Goal: Task Accomplishment & Management: Manage account settings

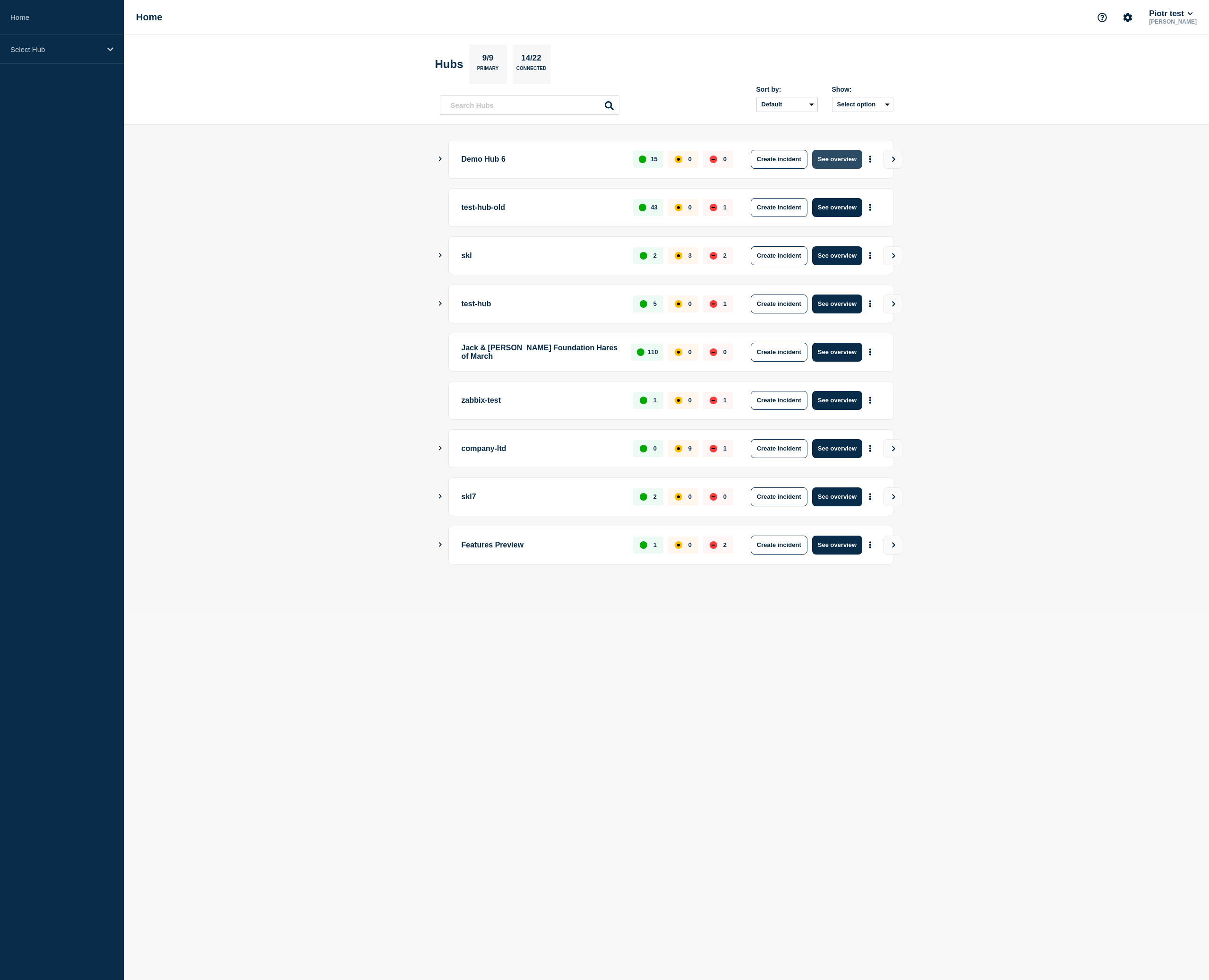
click at [854, 157] on button "See overview" at bounding box center [837, 159] width 50 height 19
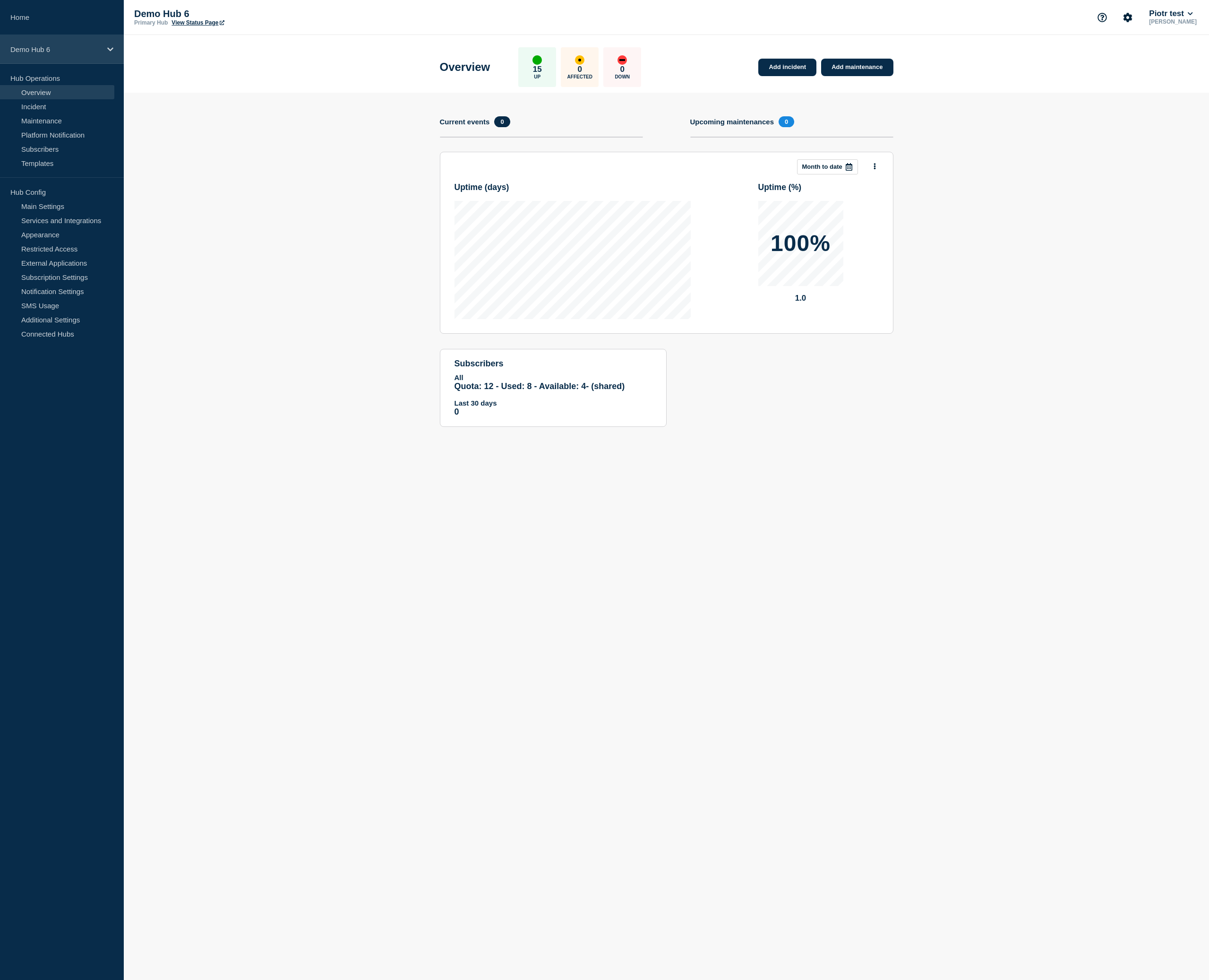
click at [61, 49] on p "Demo Hub 6" at bounding box center [55, 49] width 91 height 8
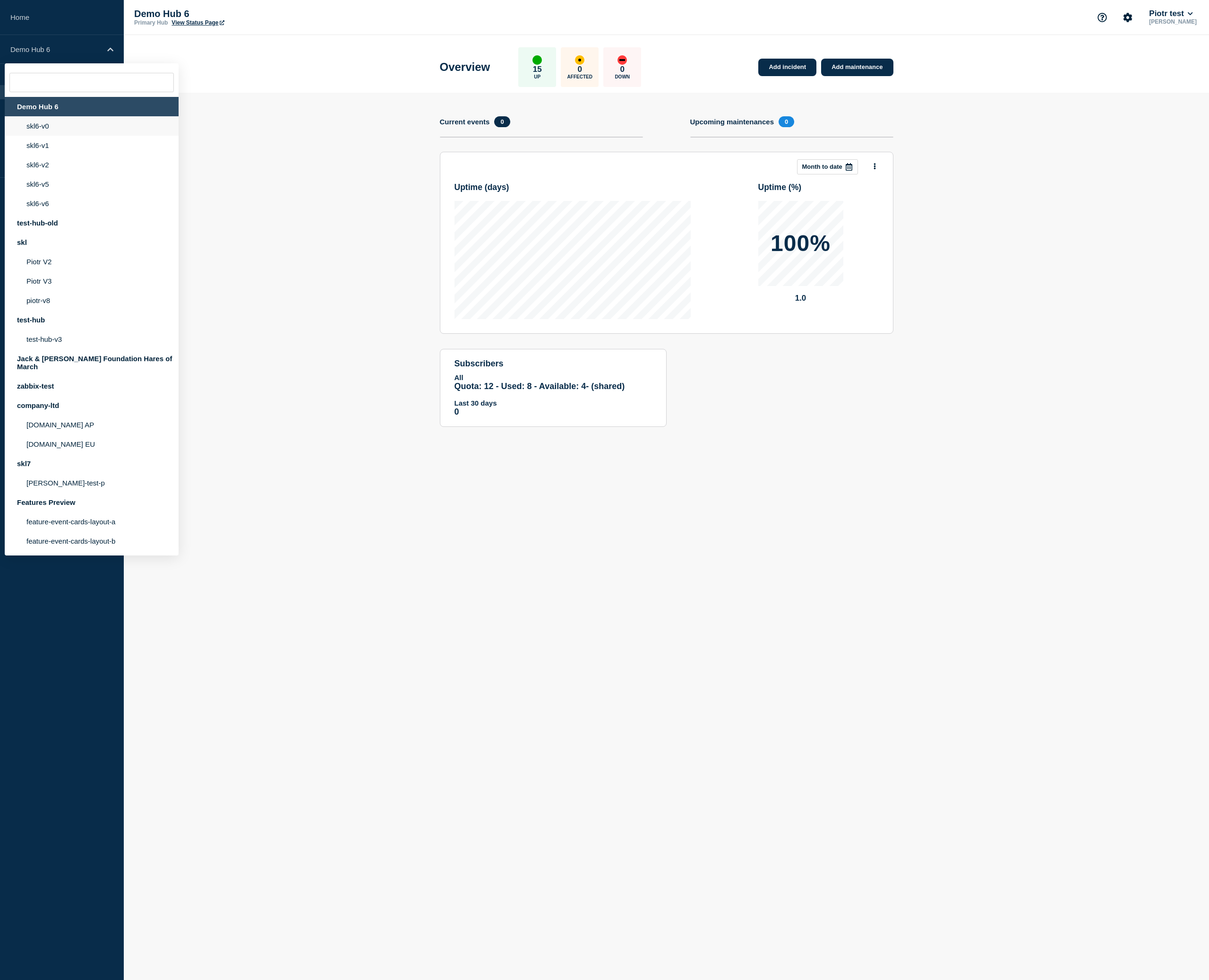
click at [56, 135] on li "skl6-v0" at bounding box center [91, 126] width 174 height 19
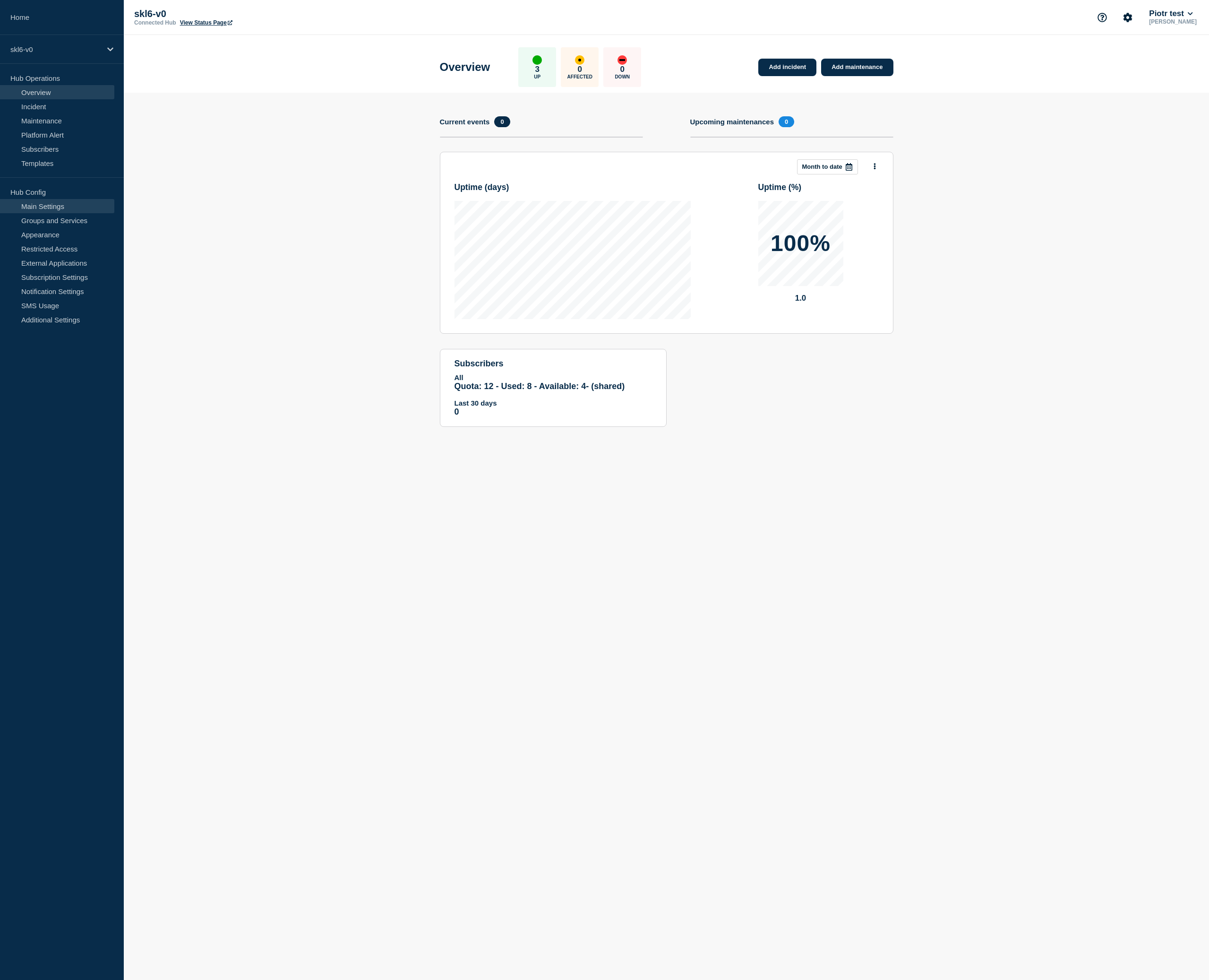
click at [55, 210] on link "Main Settings" at bounding box center [57, 206] width 114 height 14
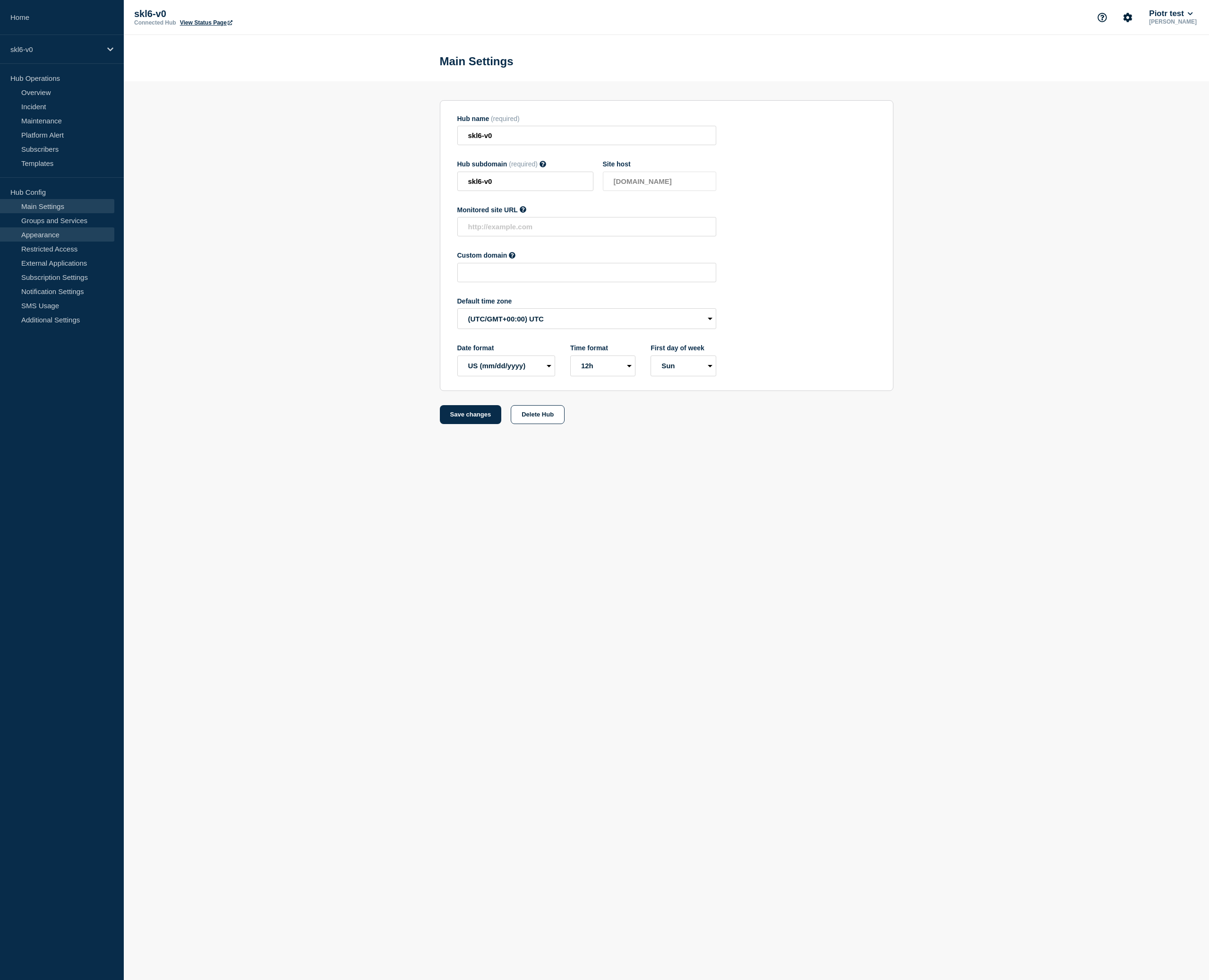
click at [87, 230] on link "Appearance" at bounding box center [57, 234] width 114 height 14
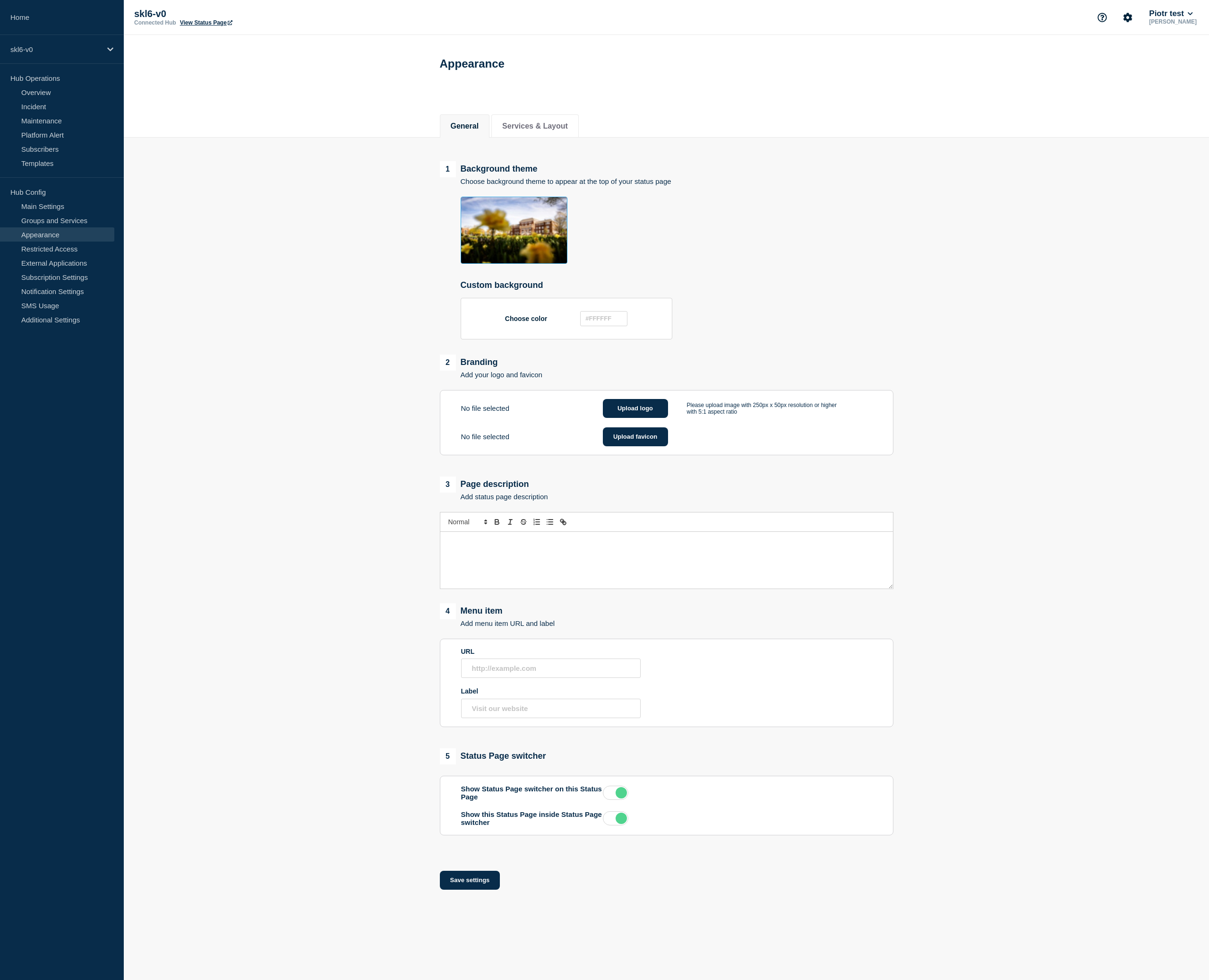
click at [528, 580] on div "Message" at bounding box center [667, 560] width 453 height 57
click at [465, 890] on button "Save settings" at bounding box center [470, 880] width 61 height 19
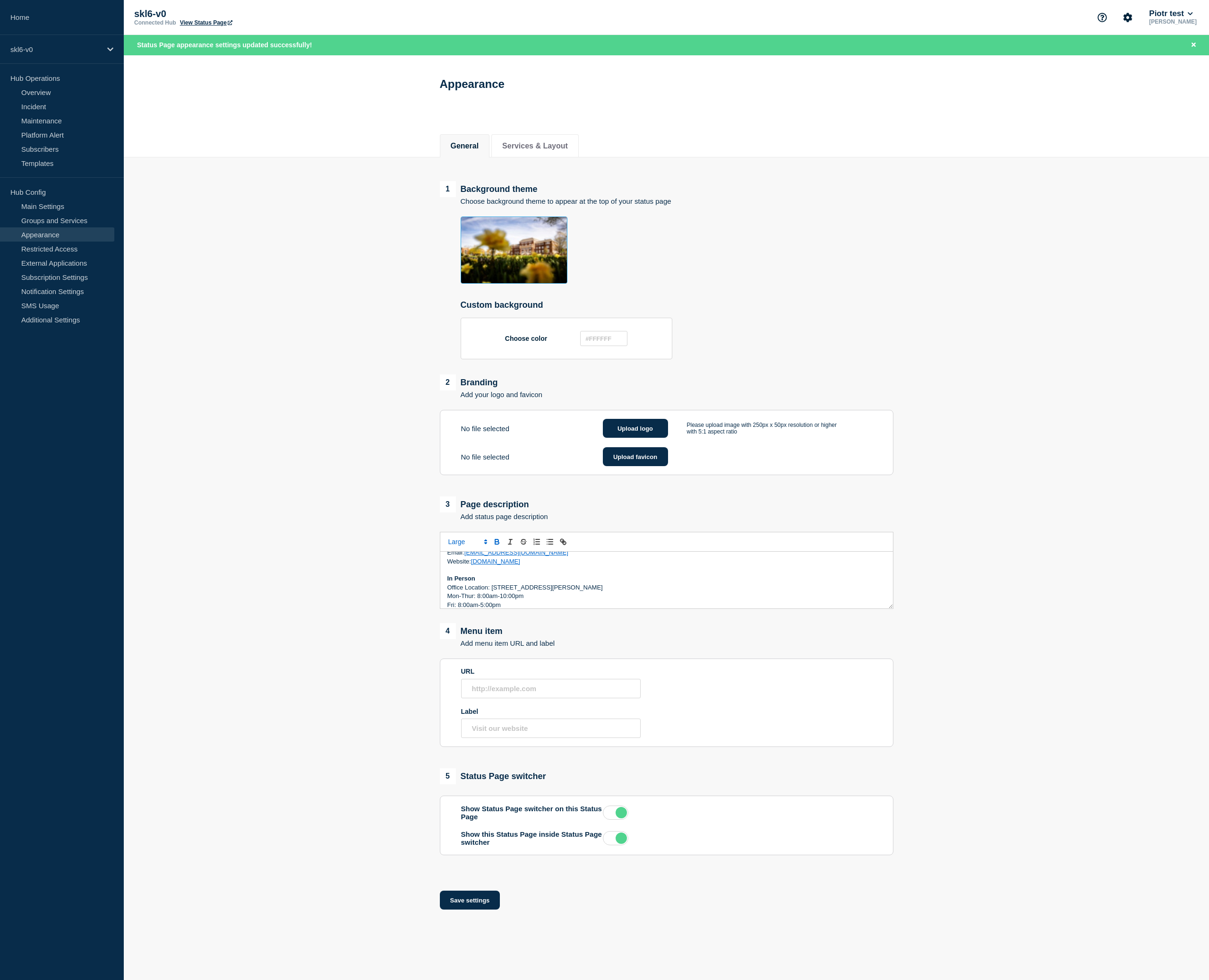
click at [325, 78] on header "Appearance" at bounding box center [667, 90] width 1086 height 70
